Goal: Book appointment/travel/reservation

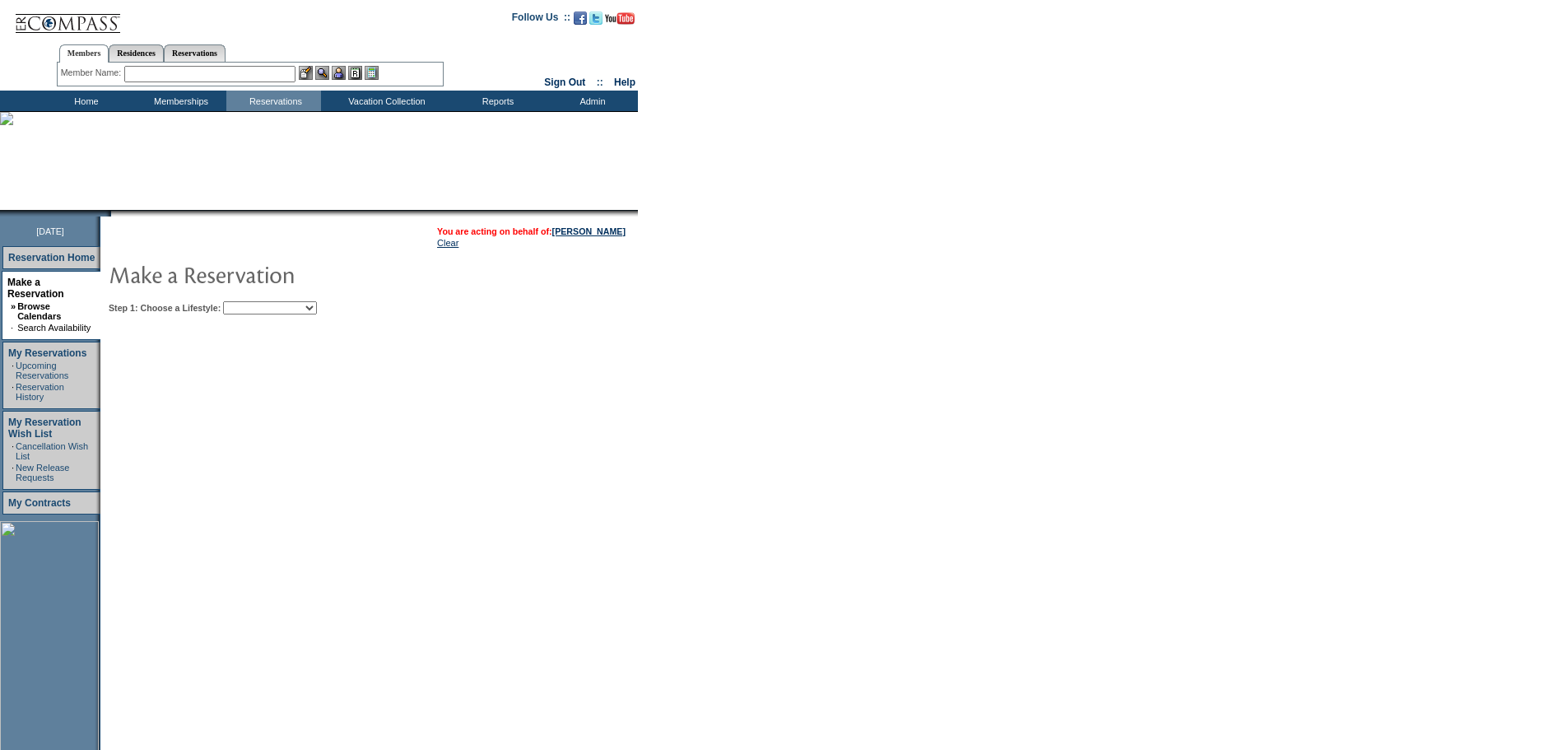
click at [314, 303] on td "Step 1: Choose a Lifestyle: Beach Leisure Metropolitan Mountain OIAL for Advent…" at bounding box center [419, 305] width 630 height 20
click at [314, 308] on select "Beach Leisure Metropolitan Mountain OIAL for Adventure OIAL for Couples OIAL fo…" at bounding box center [270, 308] width 94 height 13
select select "Leisure"
click at [251, 303] on select "Beach Leisure Metropolitan Mountain OIAL for Adventure OIAL for Couples OIAL fo…" at bounding box center [270, 308] width 94 height 13
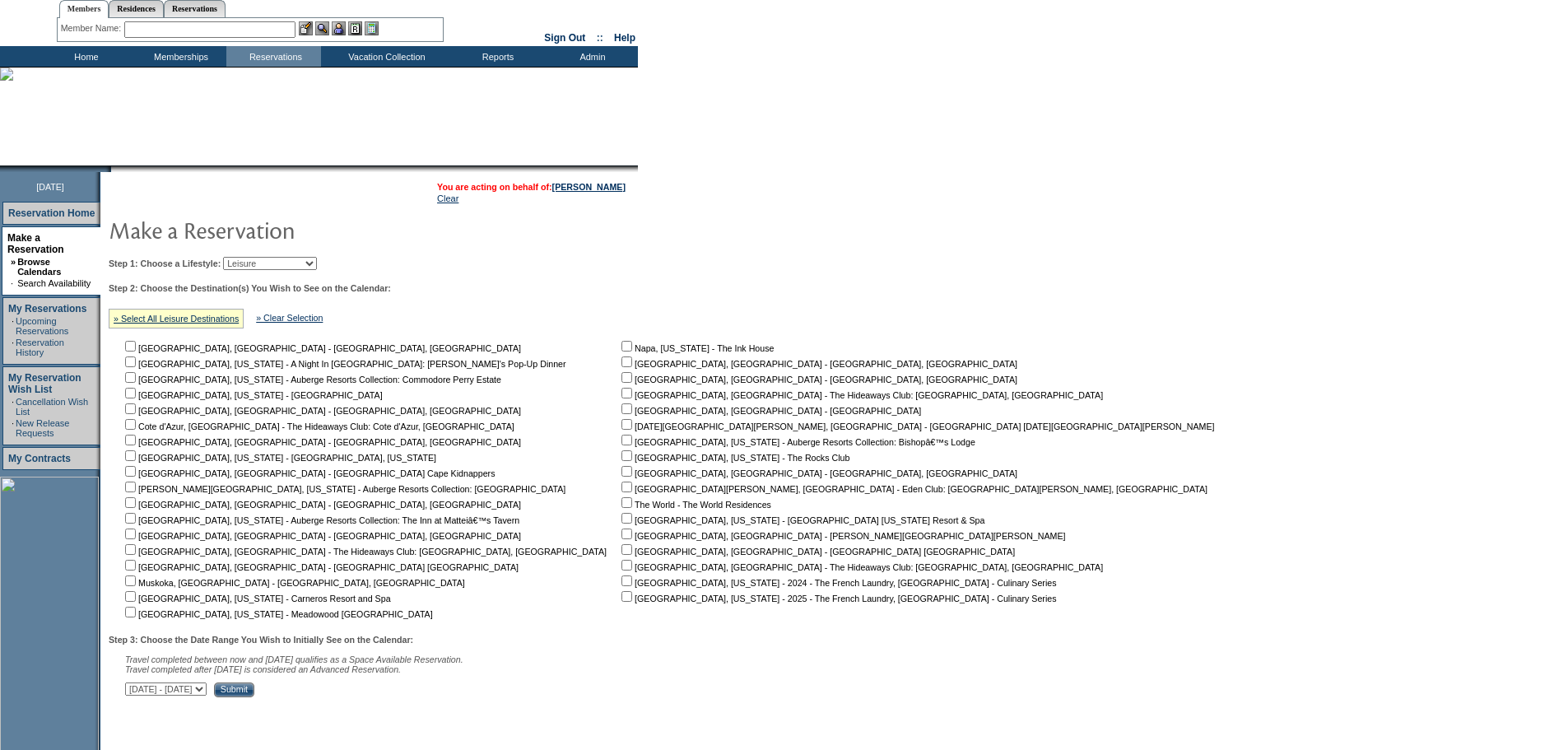
scroll to position [82, 0]
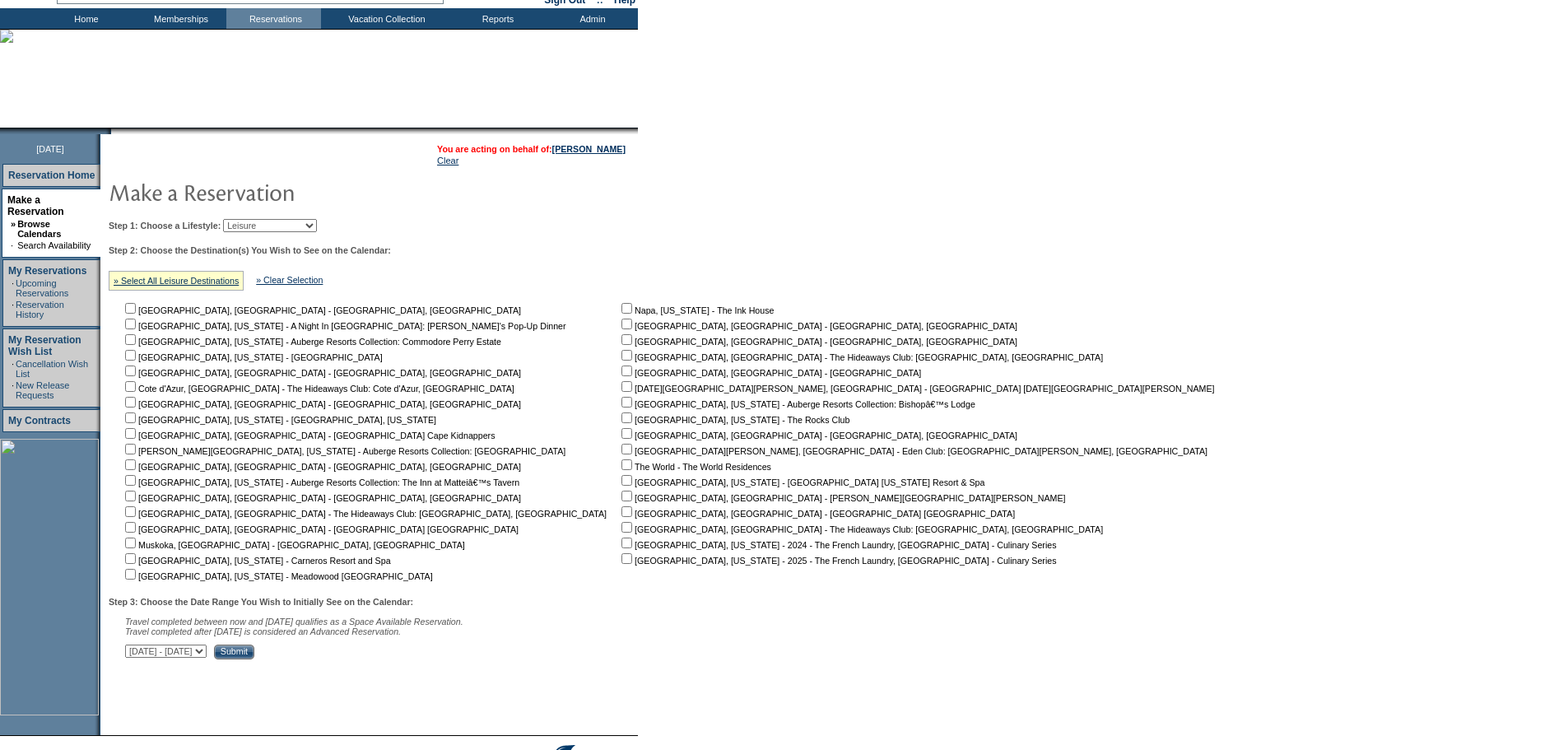
click at [622, 454] on input "checkbox" at bounding box center [627, 450] width 11 height 11
checkbox input "true"
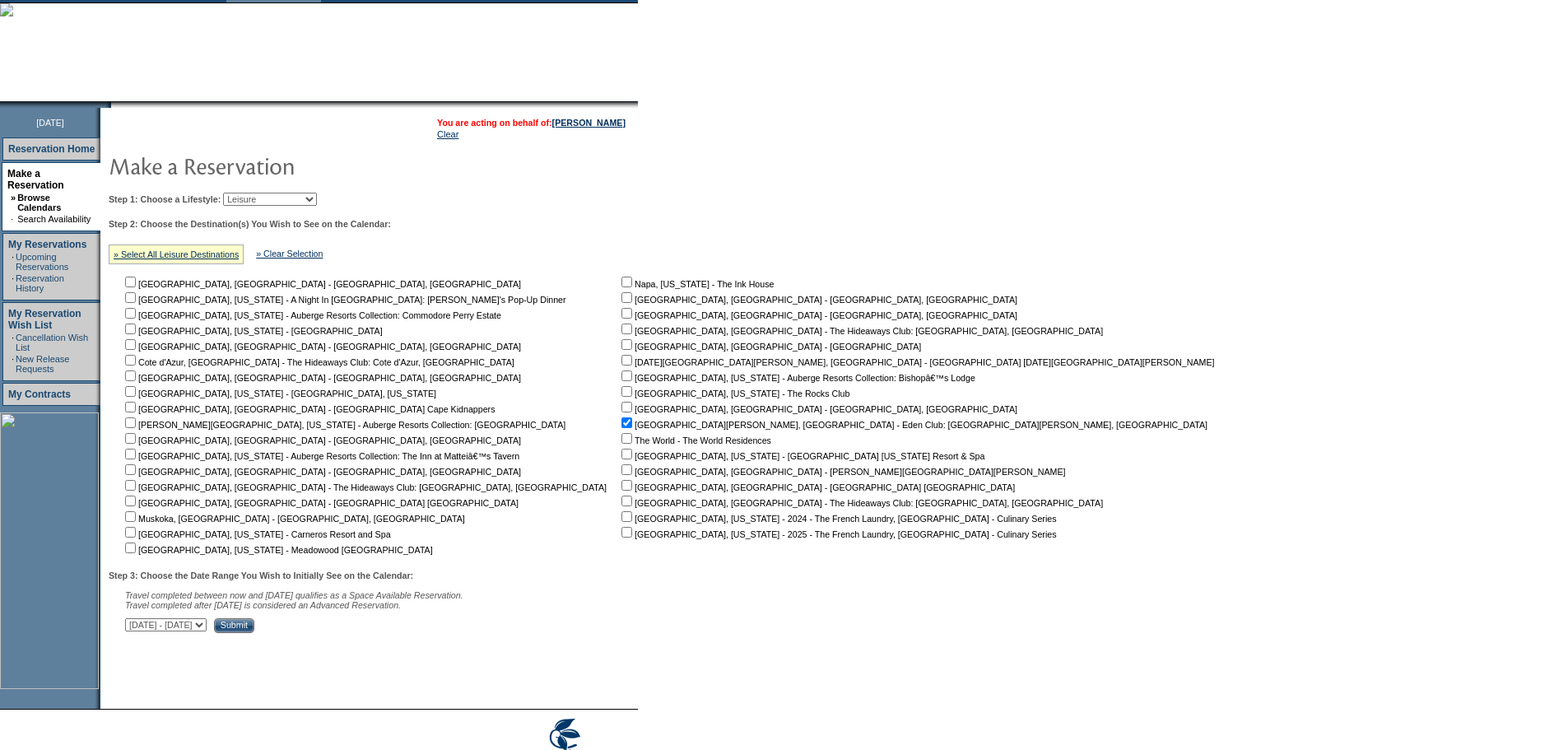
scroll to position [148, 0]
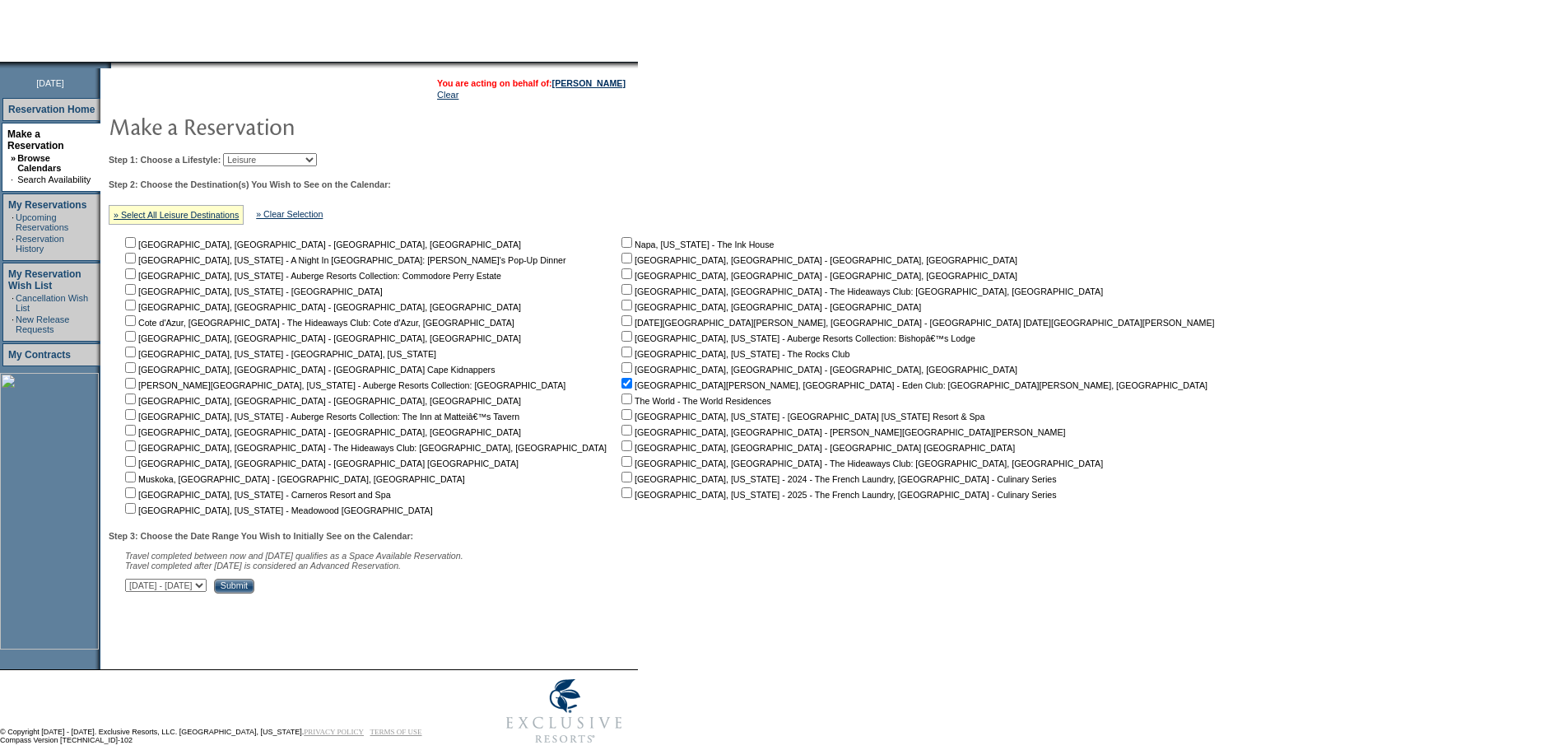
click at [255, 594] on input "Submit" at bounding box center [234, 586] width 40 height 15
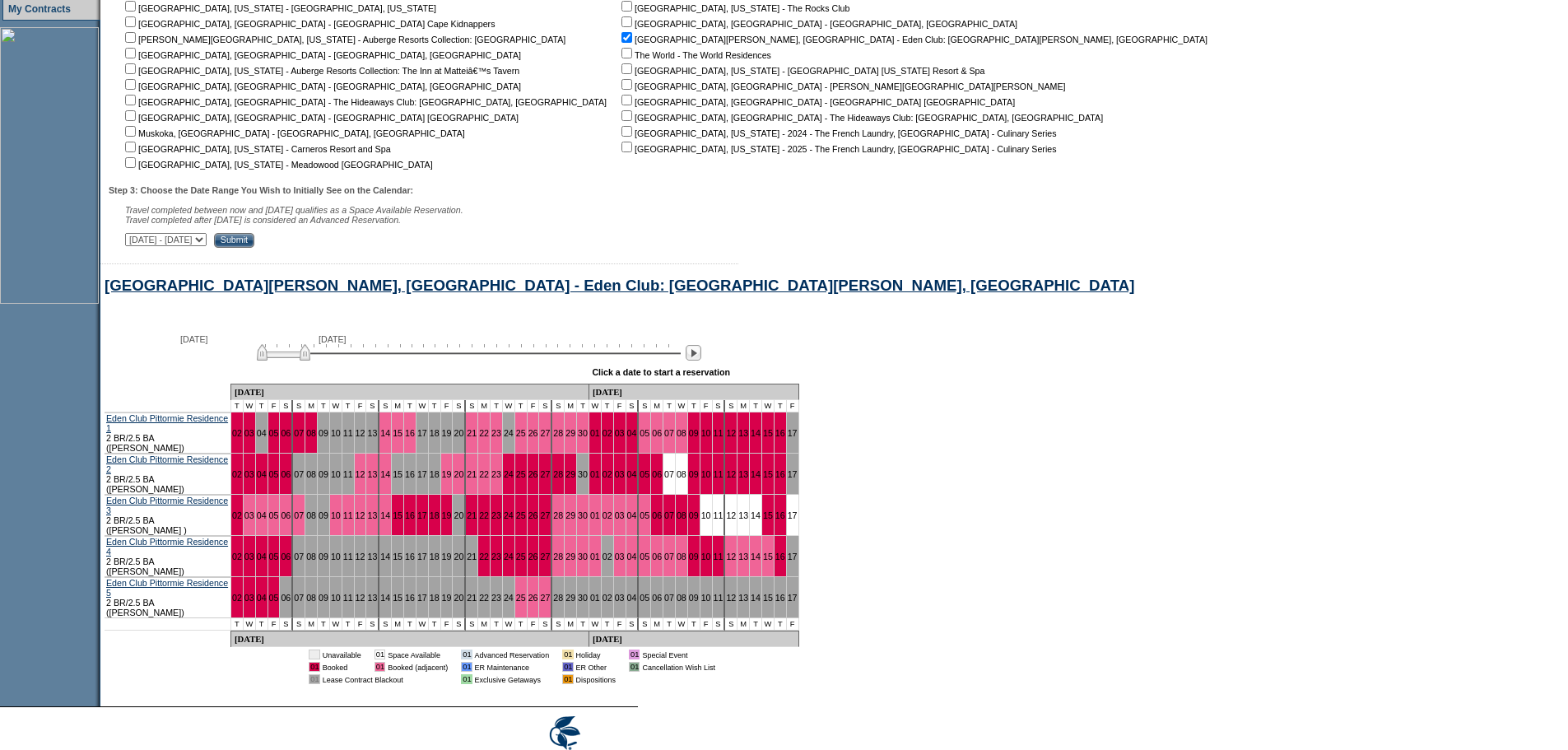
scroll to position [504, 0]
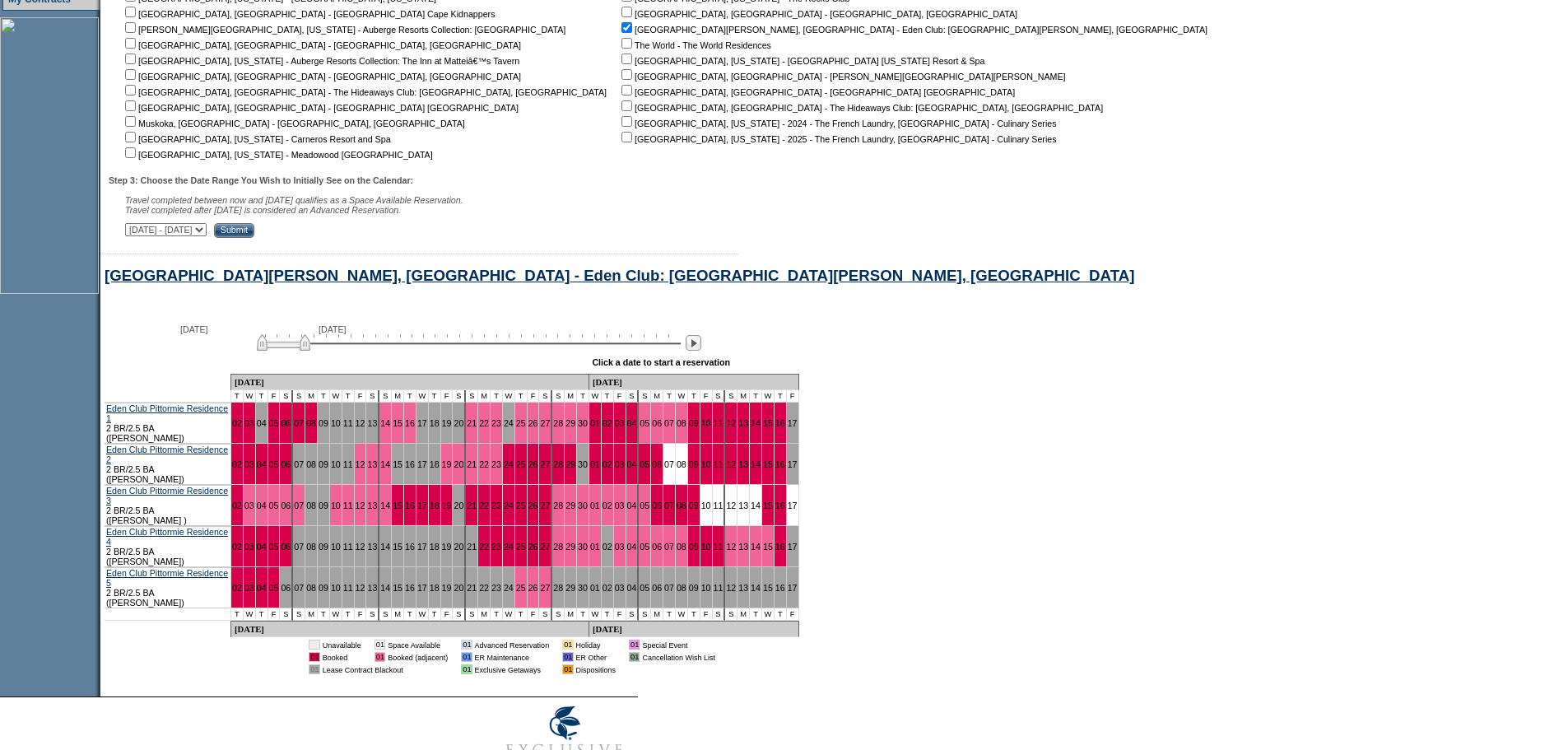
drag, startPoint x: 351, startPoint y: 362, endPoint x: 378, endPoint y: 362, distance: 27.0
click at [310, 351] on img at bounding box center [283, 342] width 54 height 16
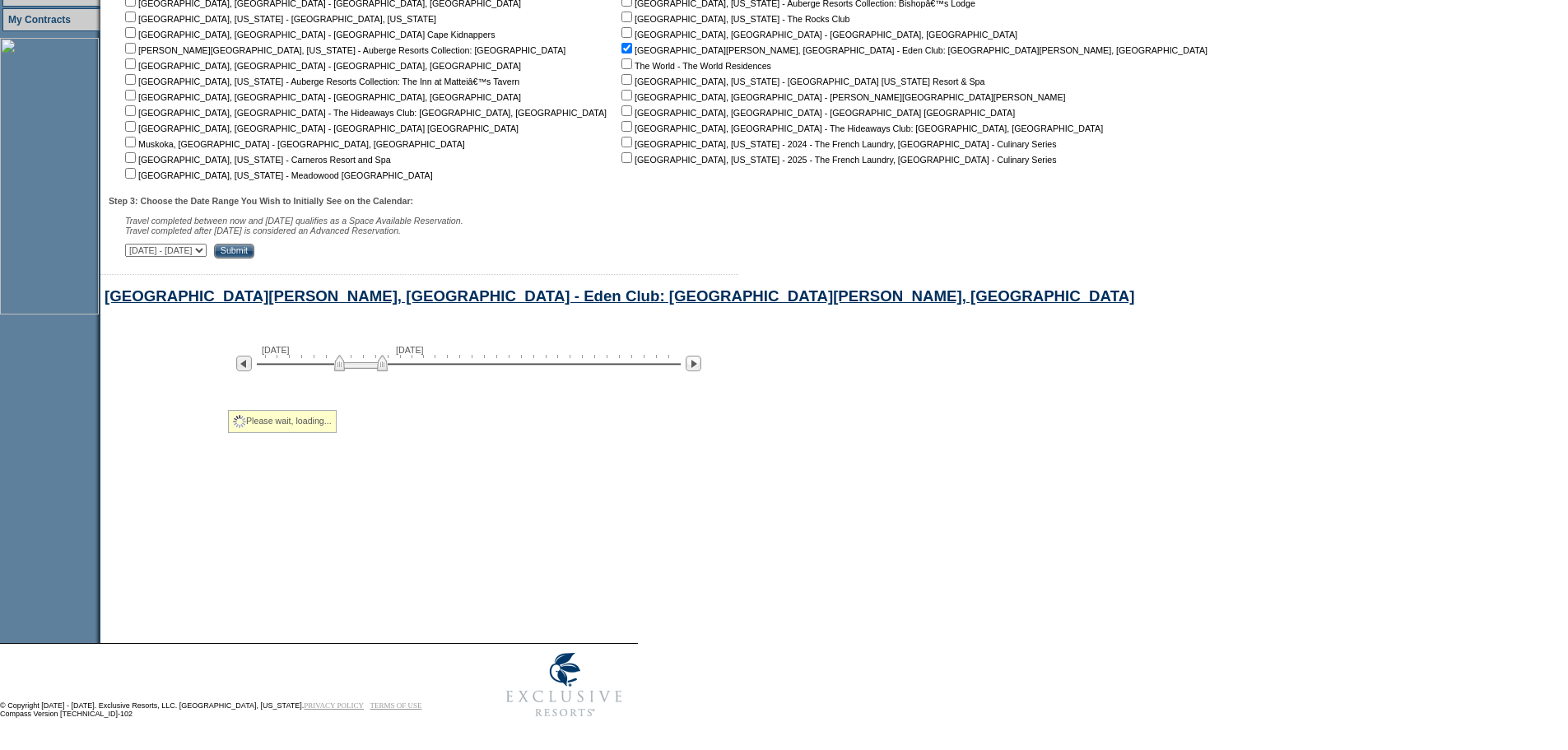
scroll to position [307, 0]
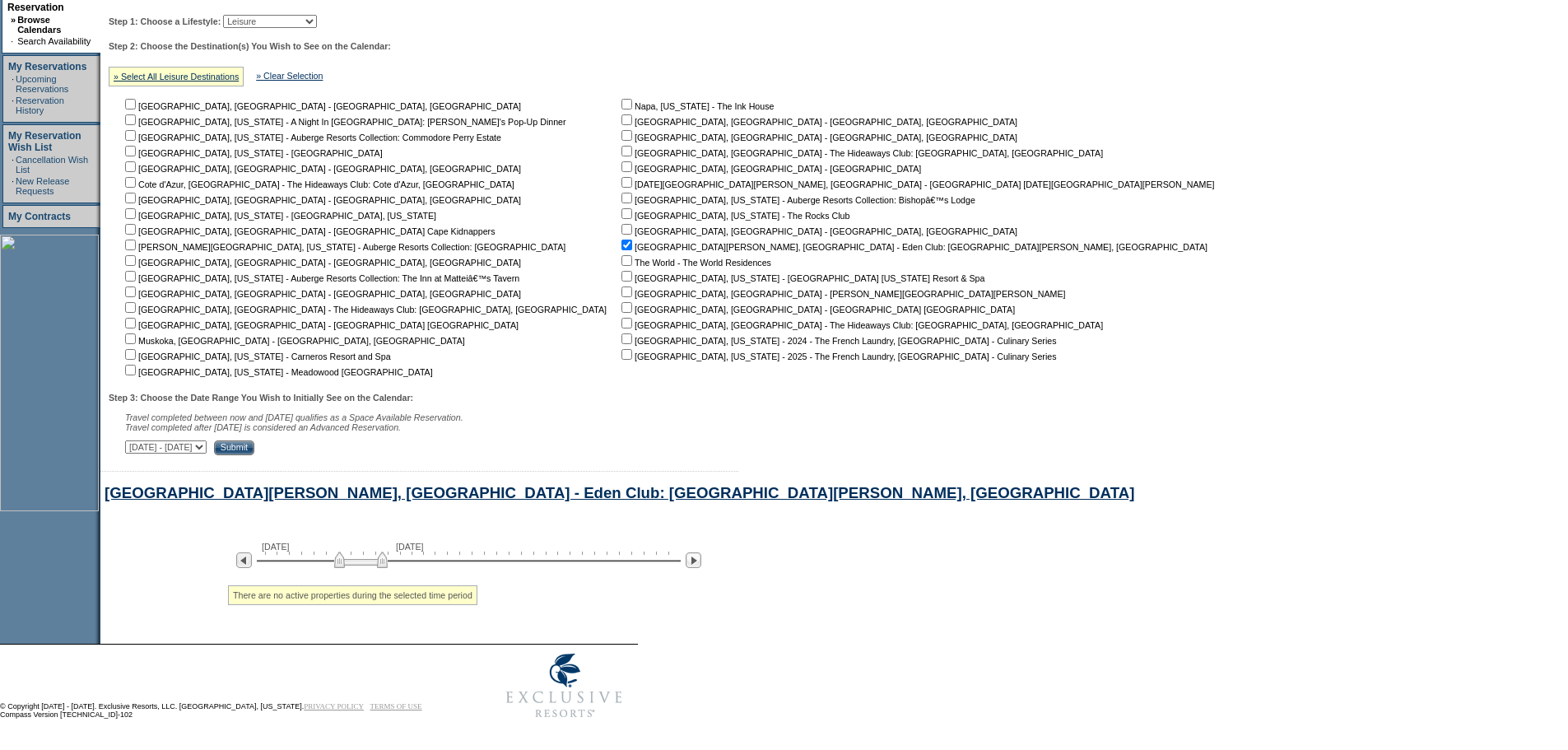
drag, startPoint x: 374, startPoint y: 559, endPoint x: 364, endPoint y: 556, distance: 10.4
click at [365, 556] on img at bounding box center [361, 560] width 54 height 16
click at [349, 552] on img at bounding box center [351, 560] width 54 height 16
drag, startPoint x: 342, startPoint y: 552, endPoint x: 334, endPoint y: 555, distance: 8.5
click at [336, 555] on img at bounding box center [329, 560] width 54 height 16
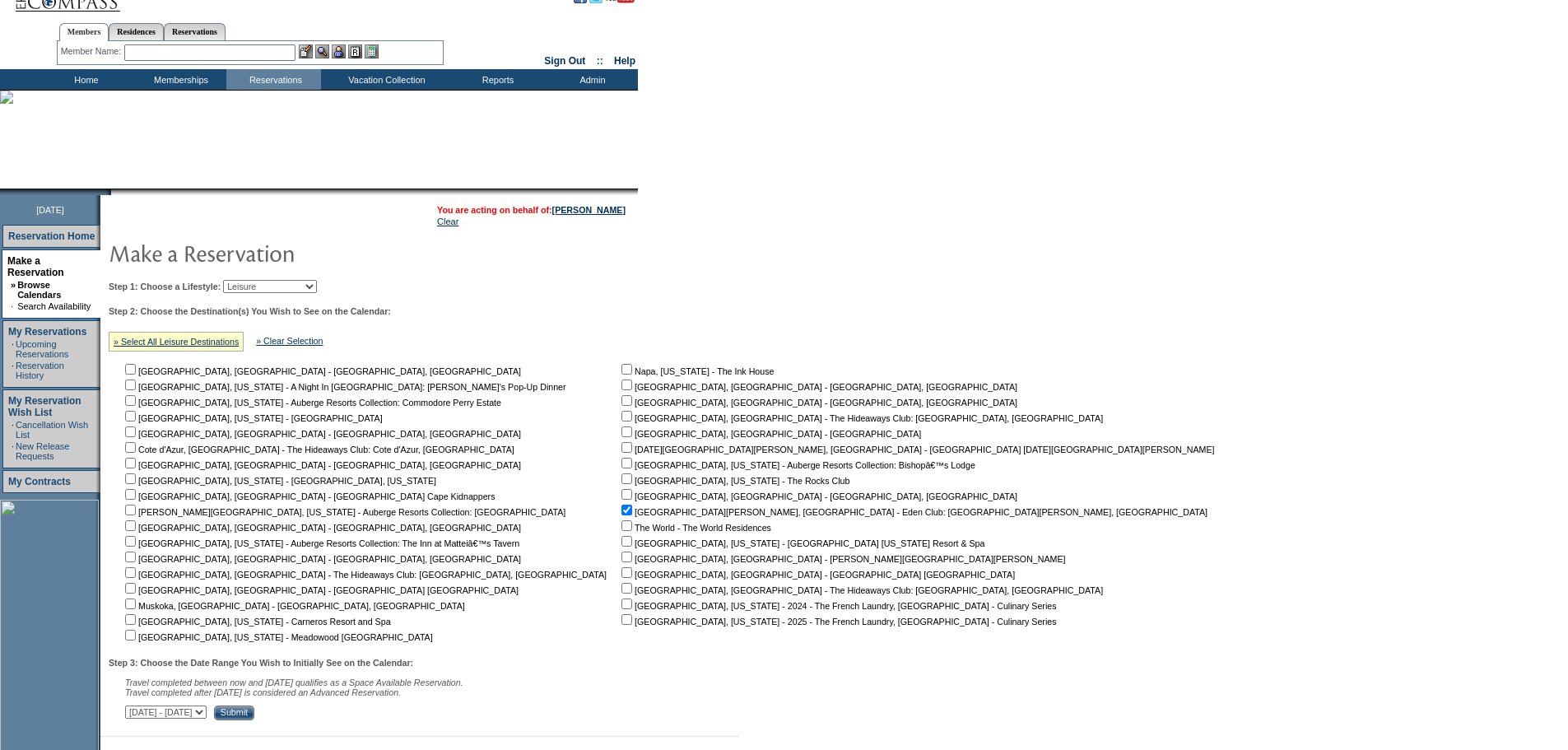
scroll to position [0, 0]
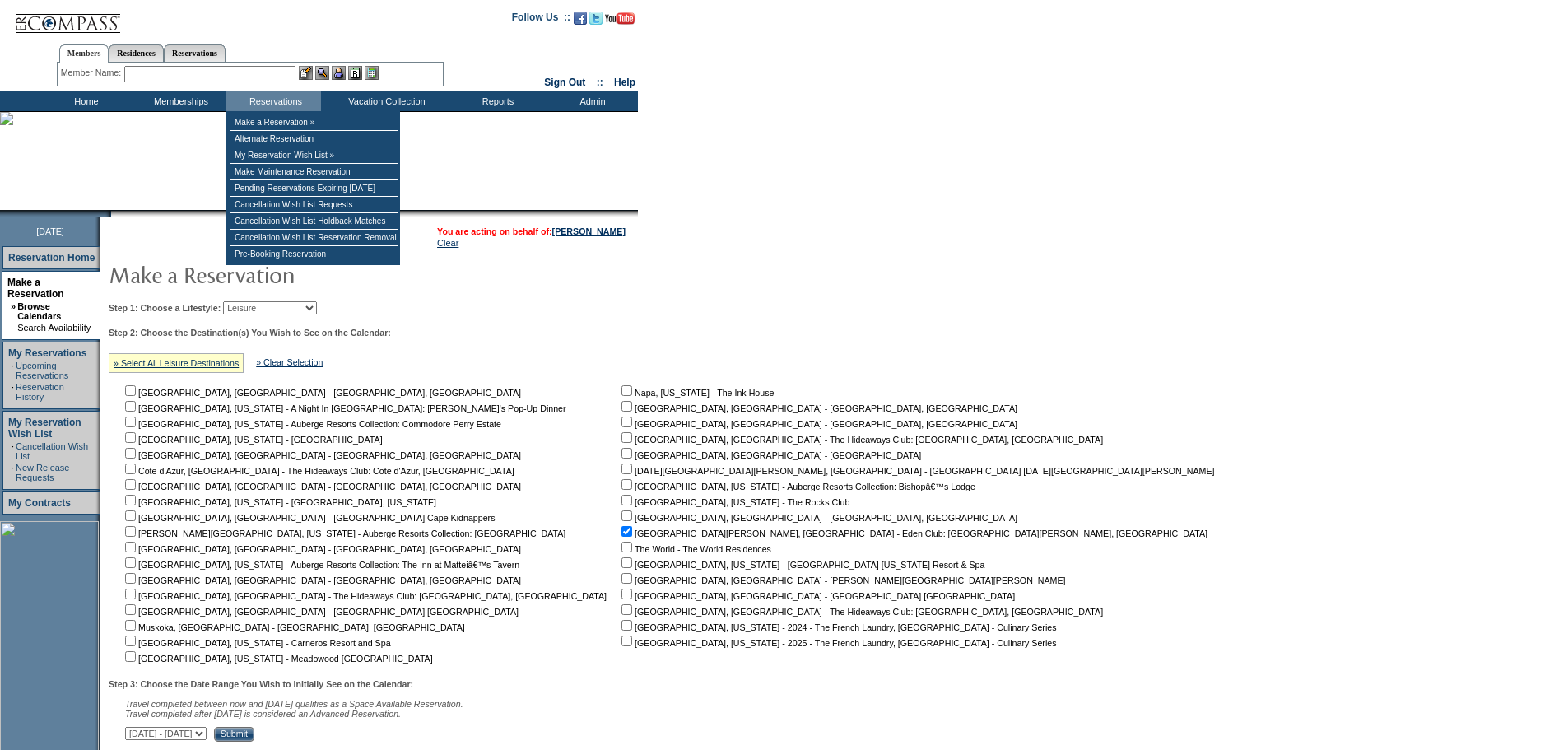
click at [239, 69] on input "text" at bounding box center [210, 74] width 172 height 16
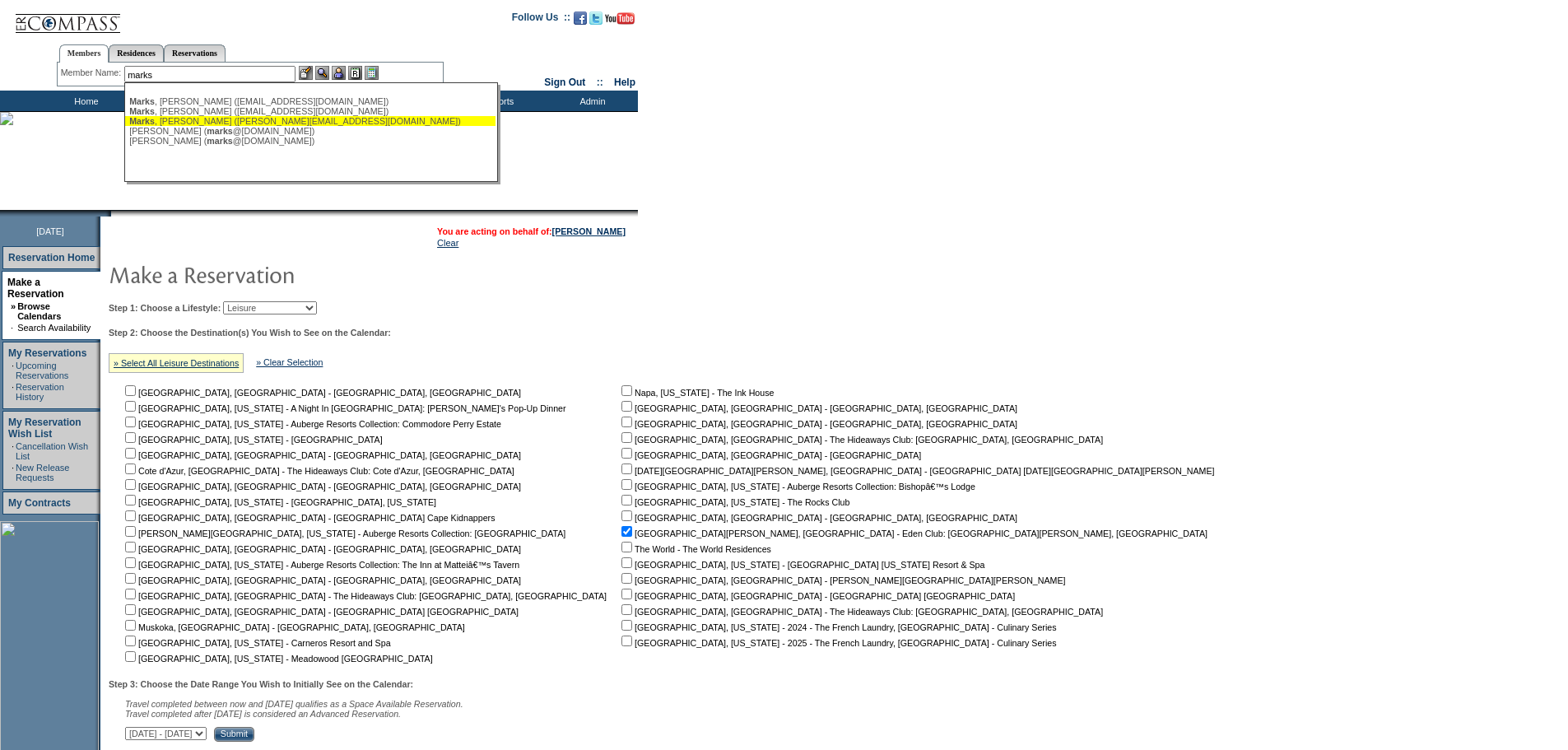
click at [206, 119] on div "[PERSON_NAME] ([PERSON_NAME][EMAIL_ADDRESS][DOMAIN_NAME])" at bounding box center [310, 121] width 362 height 10
type input "[PERSON_NAME] ([PERSON_NAME][EMAIL_ADDRESS][DOMAIN_NAME])"
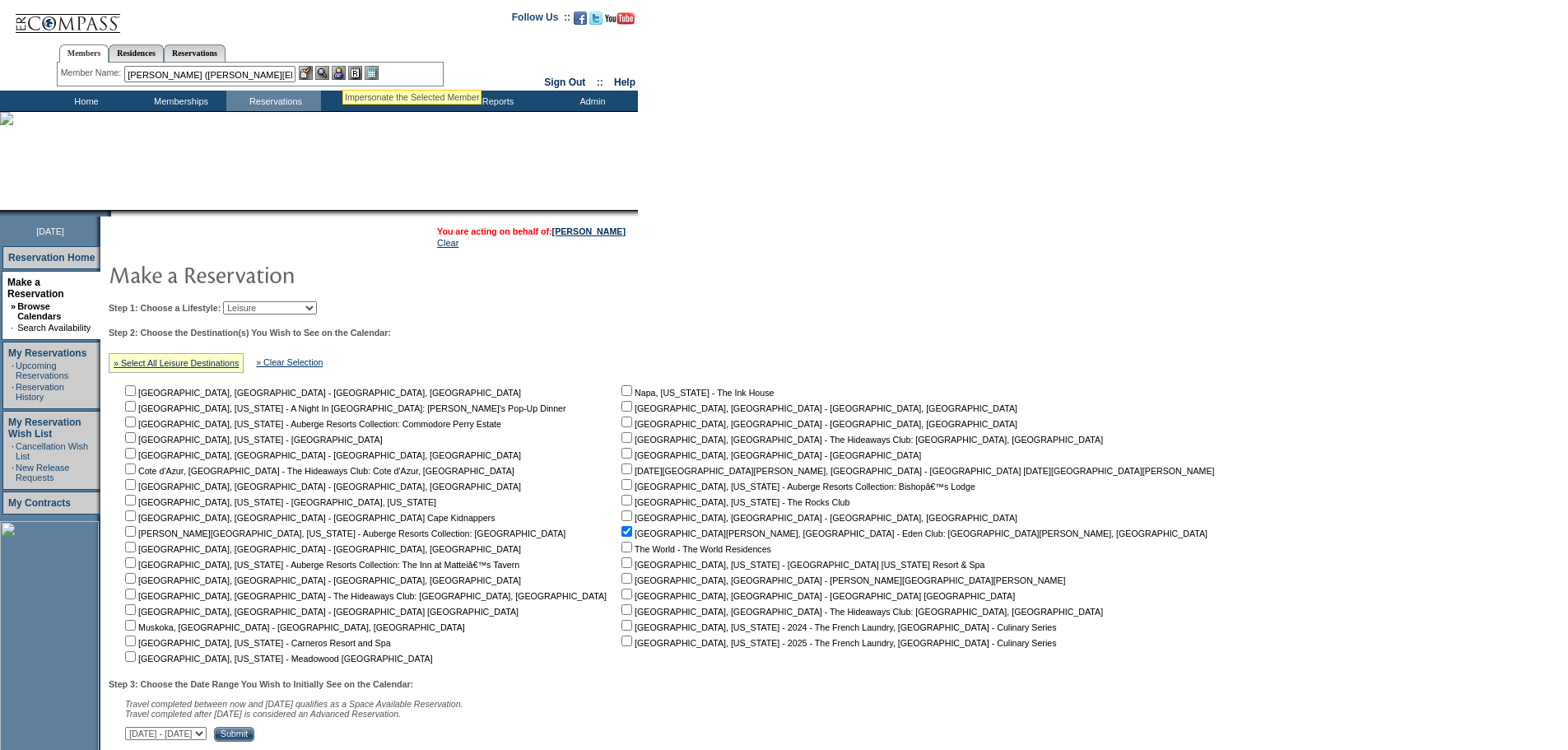
click at [342, 70] on img at bounding box center [339, 73] width 14 height 14
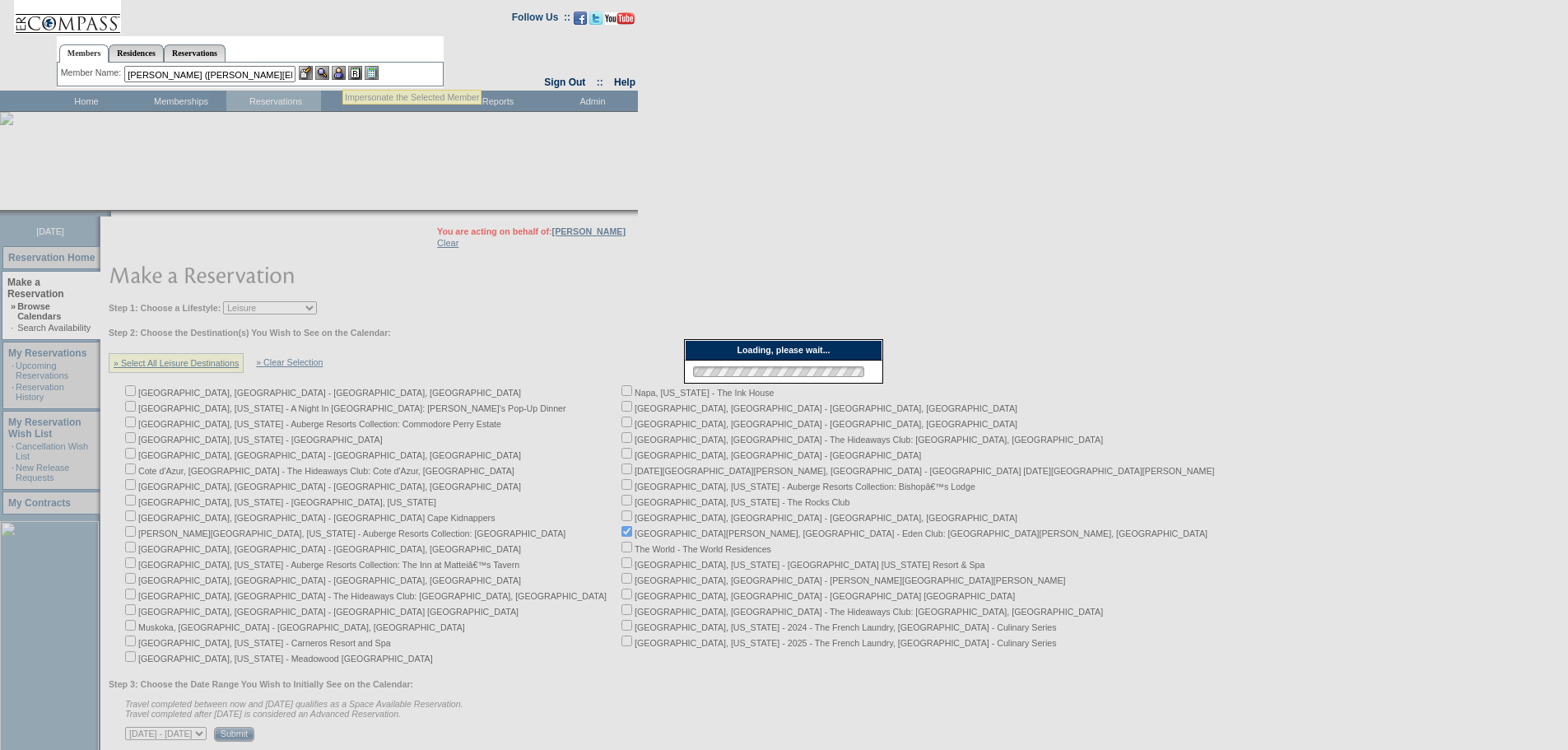
click at [323, 71] on img at bounding box center [323, 73] width 14 height 14
